Goal: Navigation & Orientation: Find specific page/section

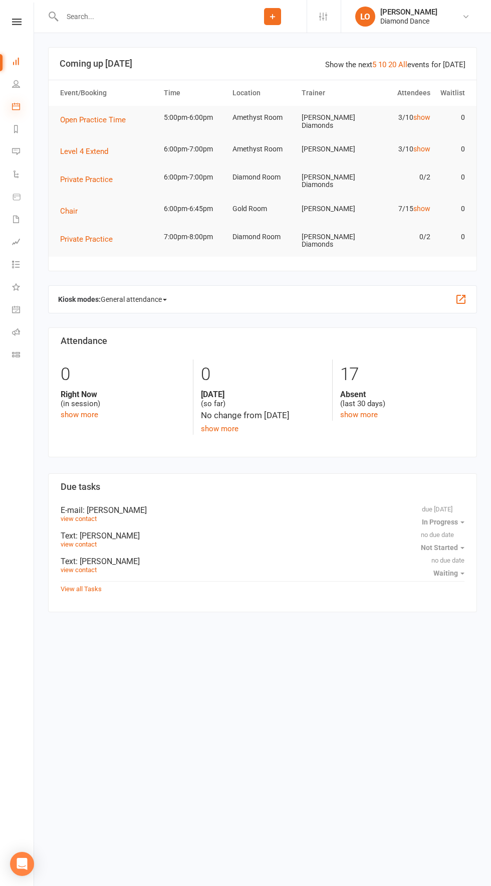
click at [16, 106] on icon at bounding box center [16, 106] width 8 height 8
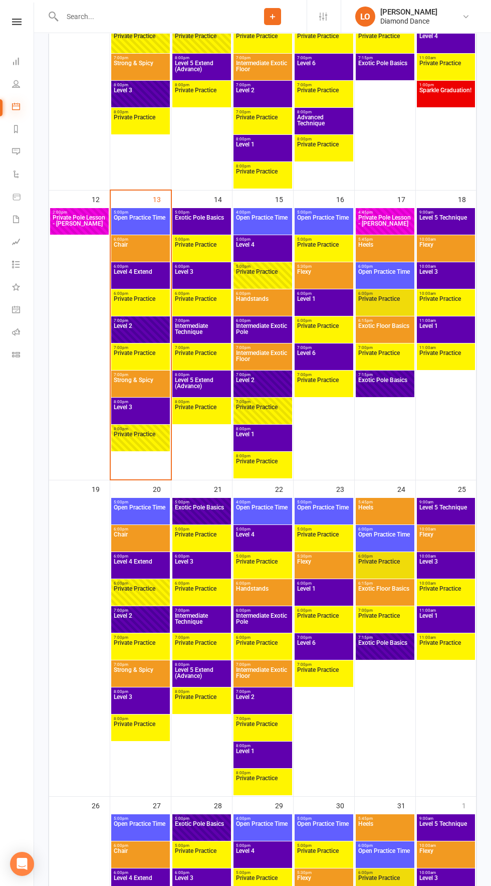
scroll to position [649, 0]
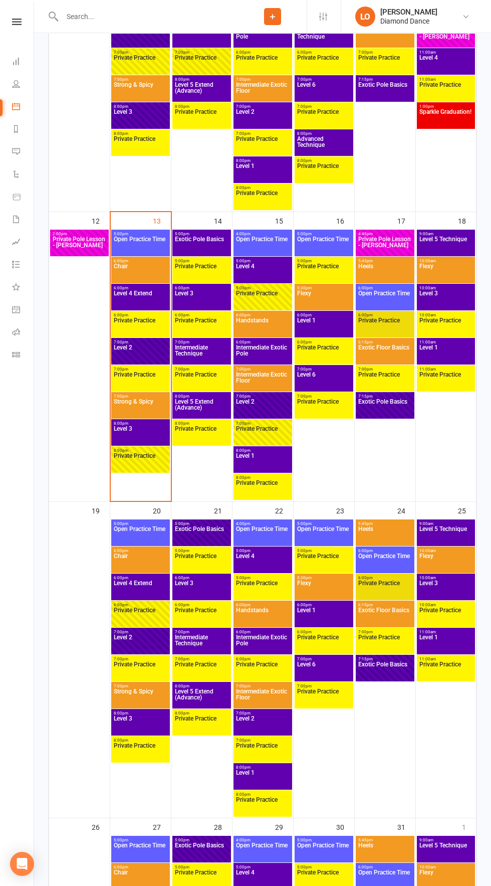
click at [136, 440] on span "Level 3" at bounding box center [140, 435] width 55 height 18
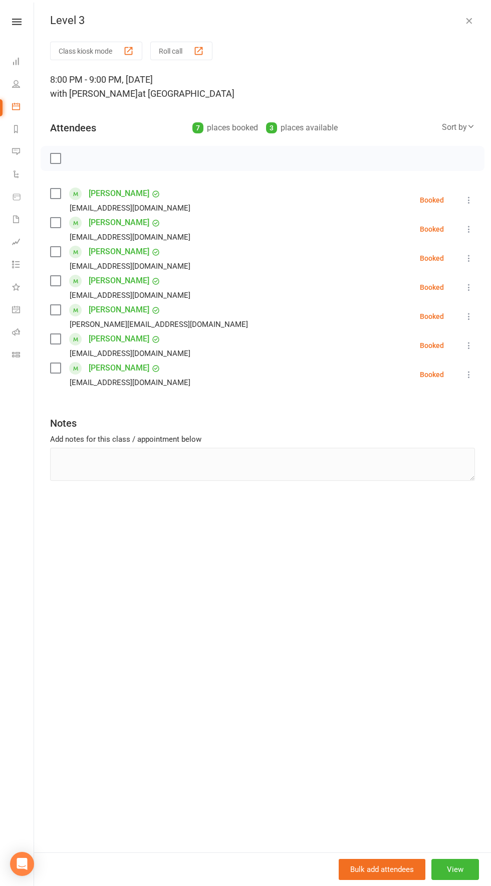
click at [469, 21] on icon "button" at bounding box center [469, 21] width 10 height 10
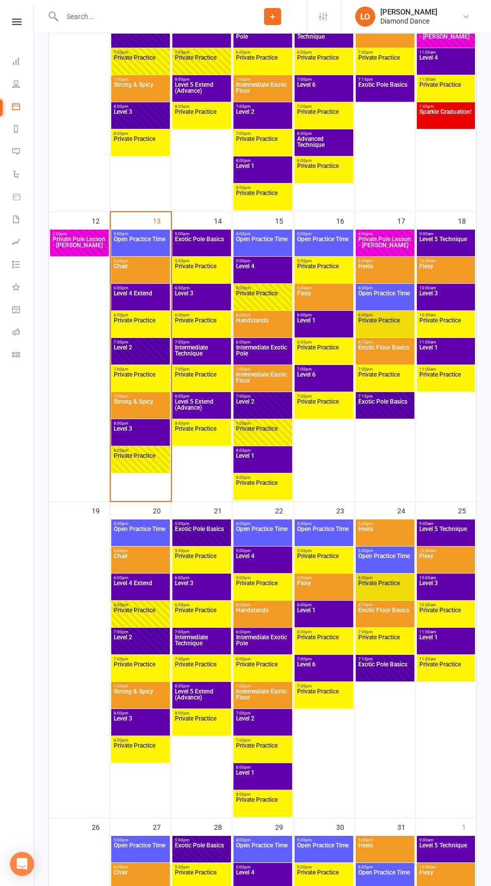
click at [155, 410] on span "Strong & Spicy" at bounding box center [140, 408] width 55 height 18
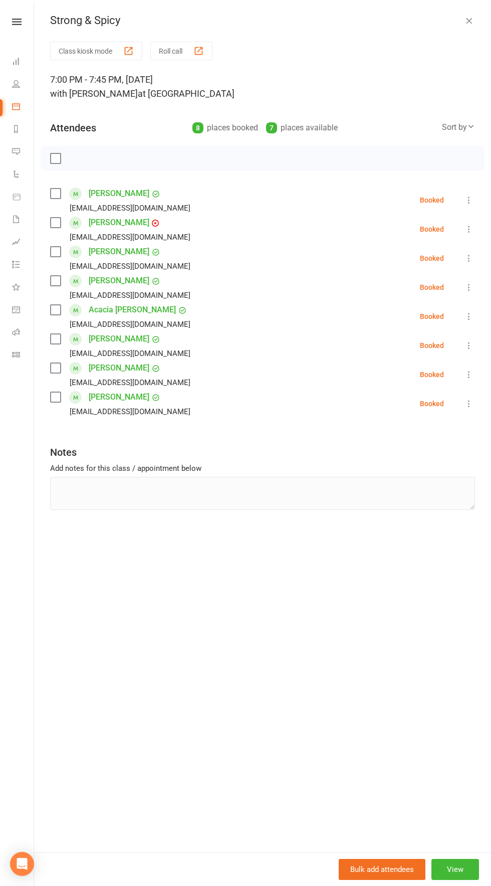
click at [465, 23] on icon "button" at bounding box center [469, 21] width 10 height 10
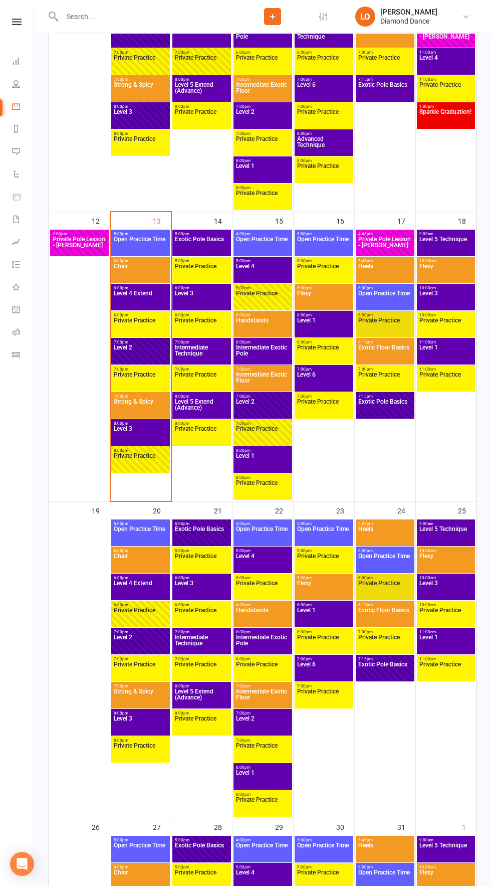
click at [136, 234] on span "5:00pm - 6:00pm" at bounding box center [140, 234] width 55 height 5
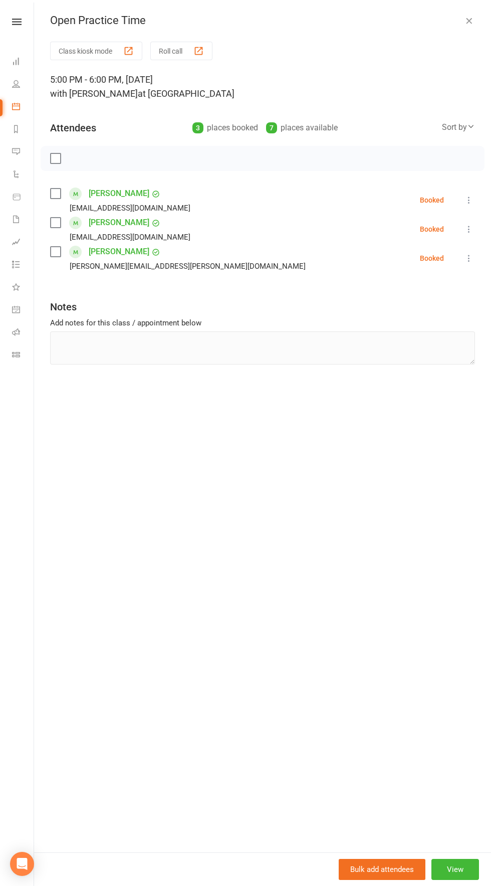
click at [469, 21] on icon "button" at bounding box center [469, 21] width 10 height 10
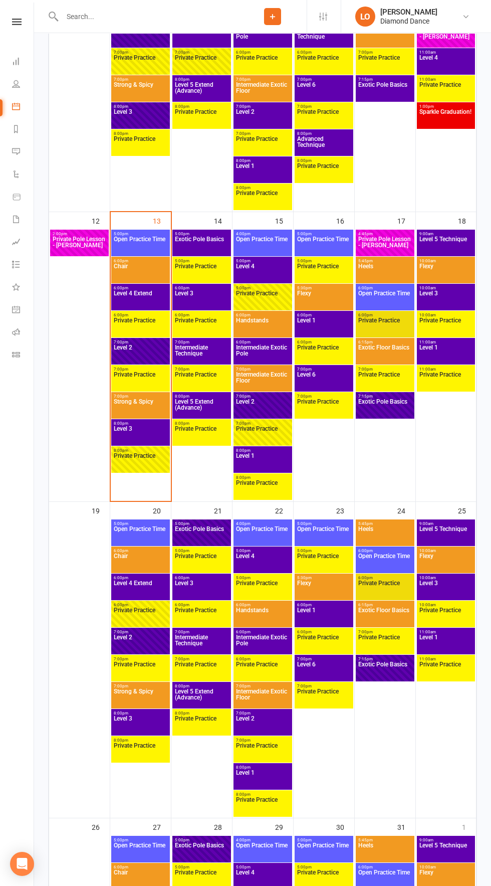
click at [132, 273] on span "Chair" at bounding box center [140, 272] width 55 height 18
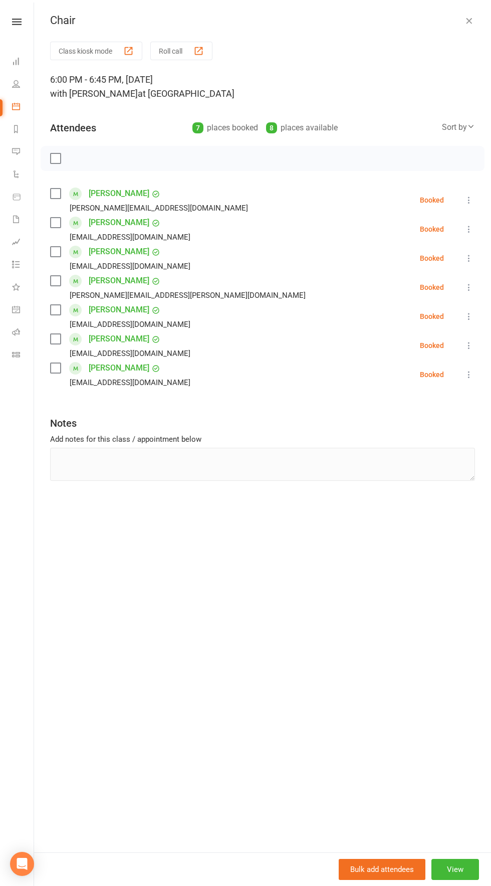
click at [469, 21] on icon "button" at bounding box center [469, 21] width 10 height 10
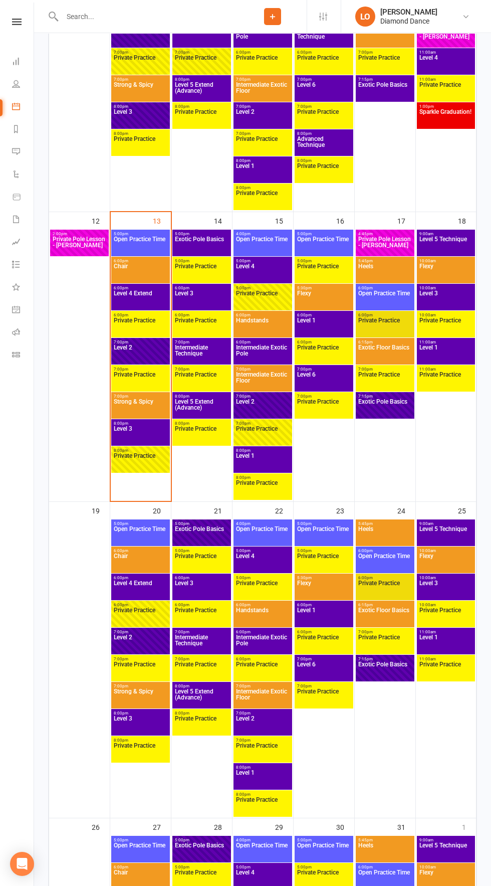
click at [207, 402] on span "Level 5 Extend (Advance)" at bounding box center [201, 408] width 55 height 18
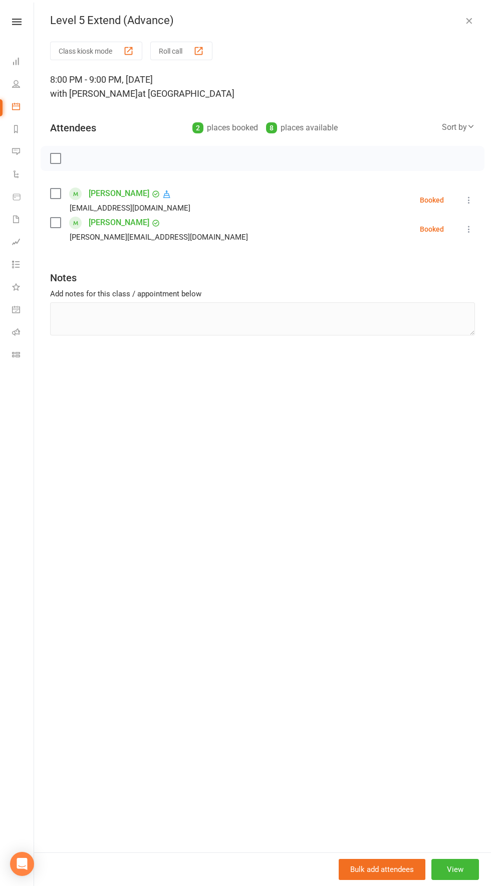
click at [471, 23] on icon "button" at bounding box center [469, 21] width 10 height 10
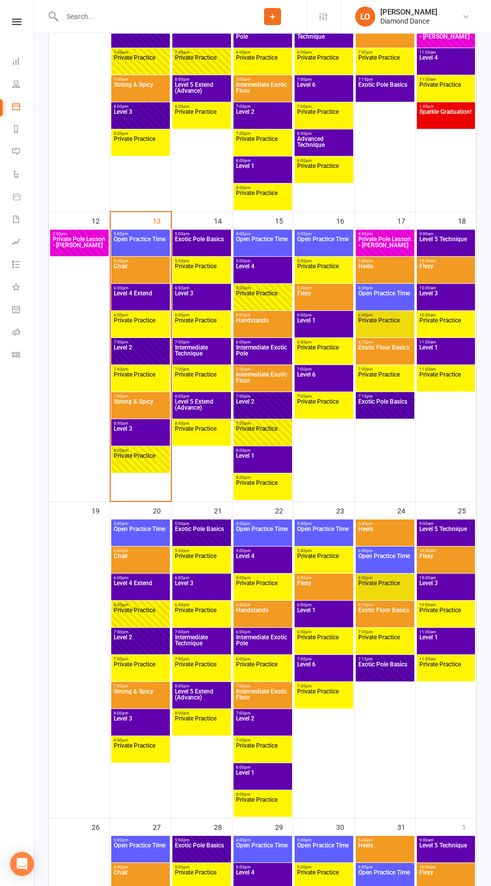
click at [288, 325] on span "Handstands" at bounding box center [263, 326] width 55 height 18
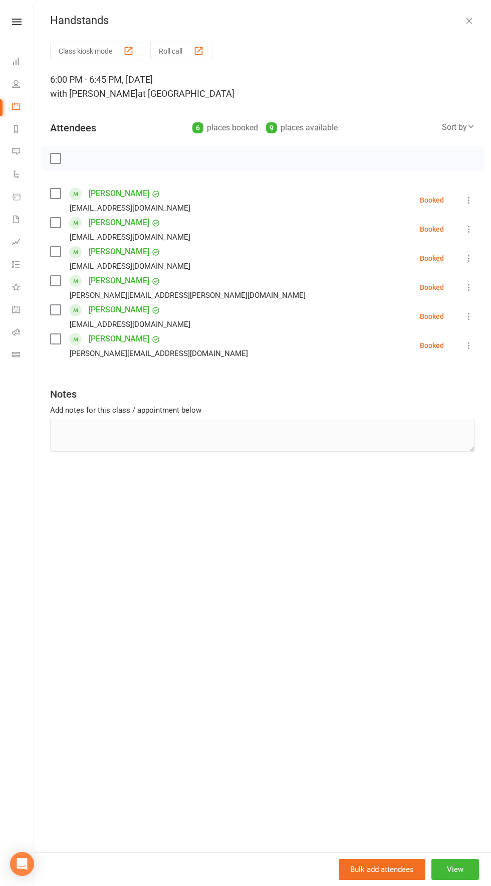
click at [454, 3] on div "Handstands Class kiosk mode Roll call 6:00 PM - 6:45 PM, [DATE] with [PERSON_NA…" at bounding box center [262, 443] width 457 height 886
